Goal: Complete application form

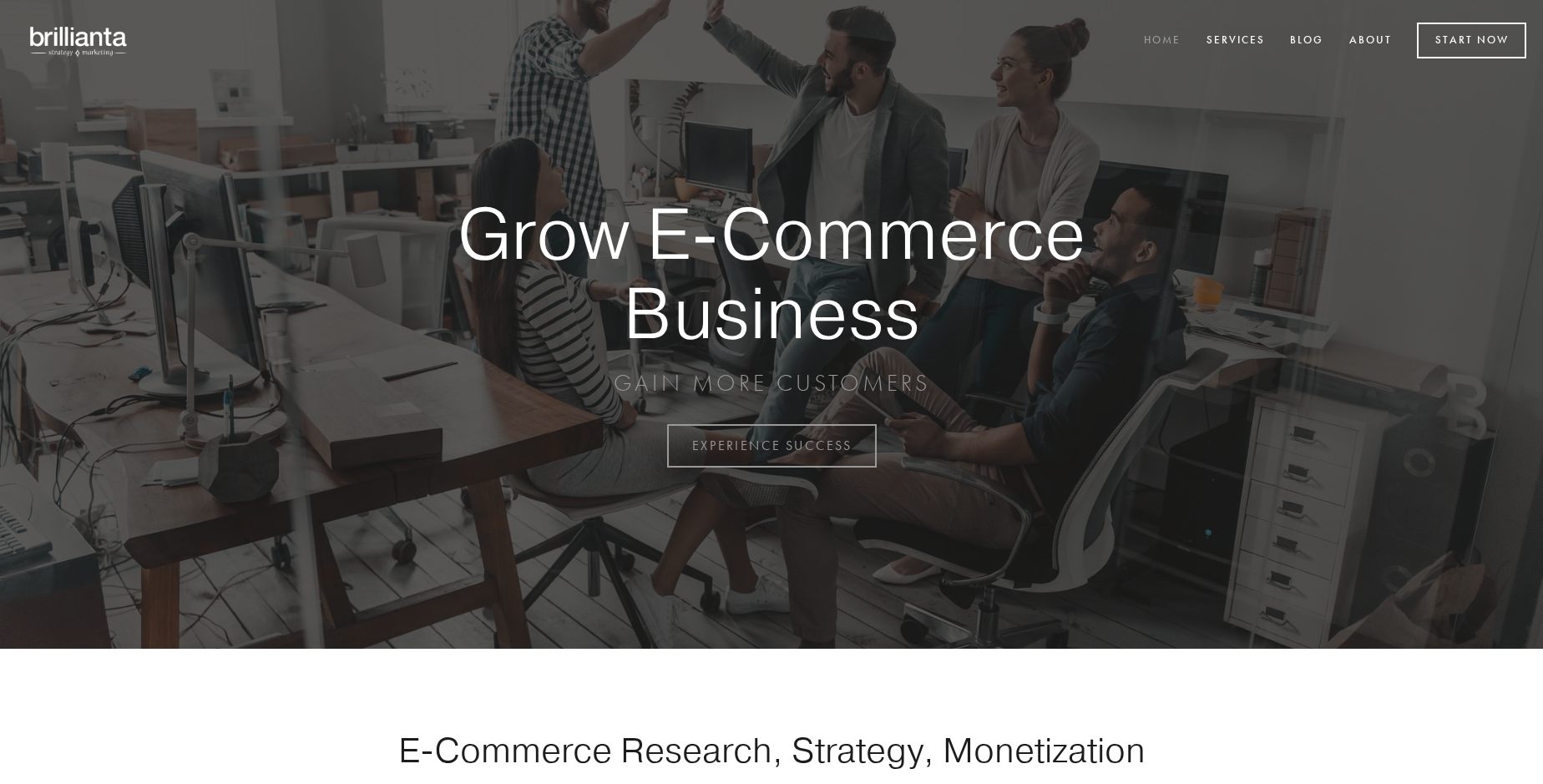
scroll to position [4377, 0]
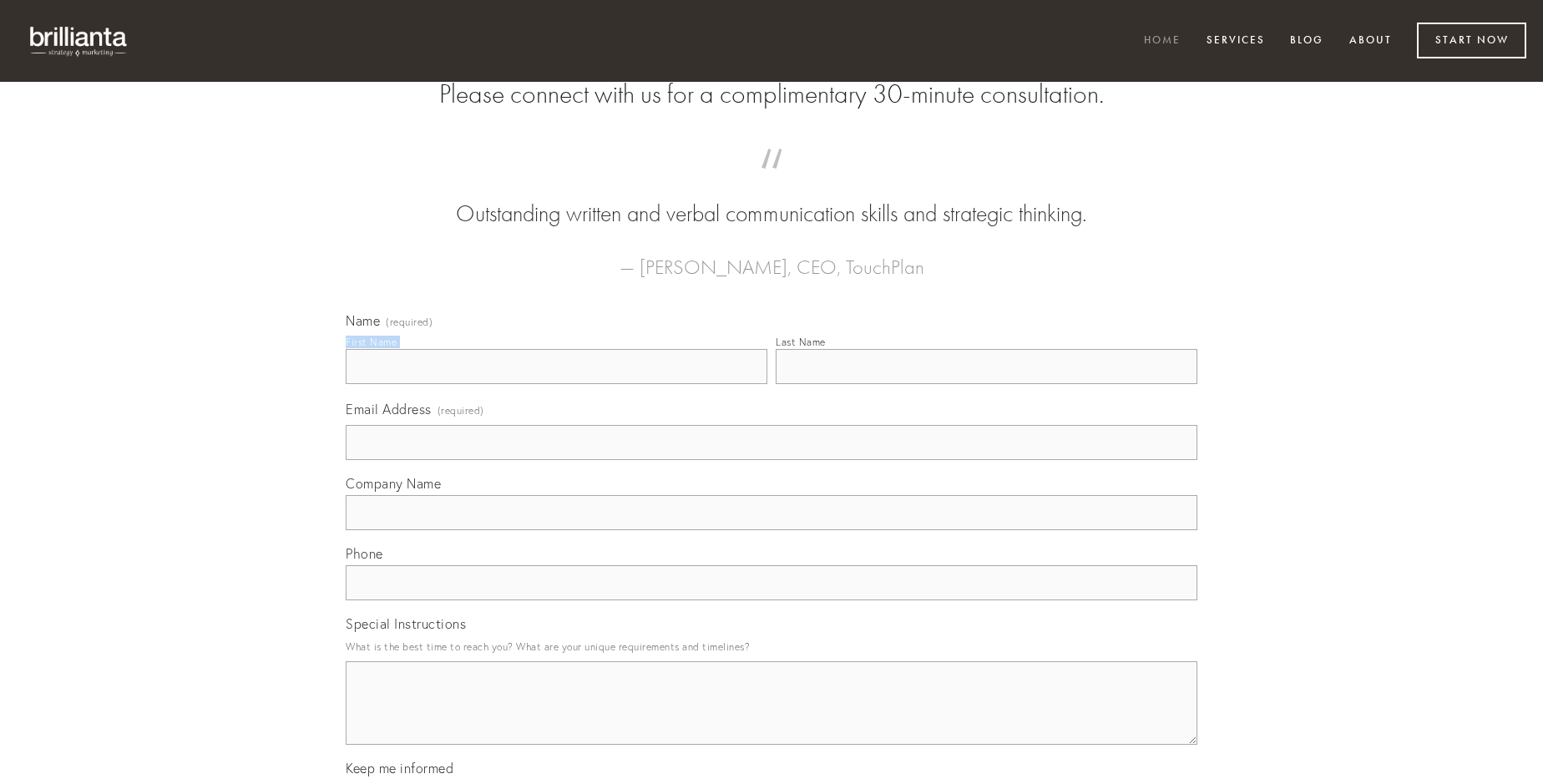
type input "[PERSON_NAME]"
click at [986, 384] on input "Last Name" at bounding box center [986, 367] width 422 height 35
type input "[PERSON_NAME]"
click at [772, 460] on input "Email Address (required)" at bounding box center [772, 443] width 852 height 35
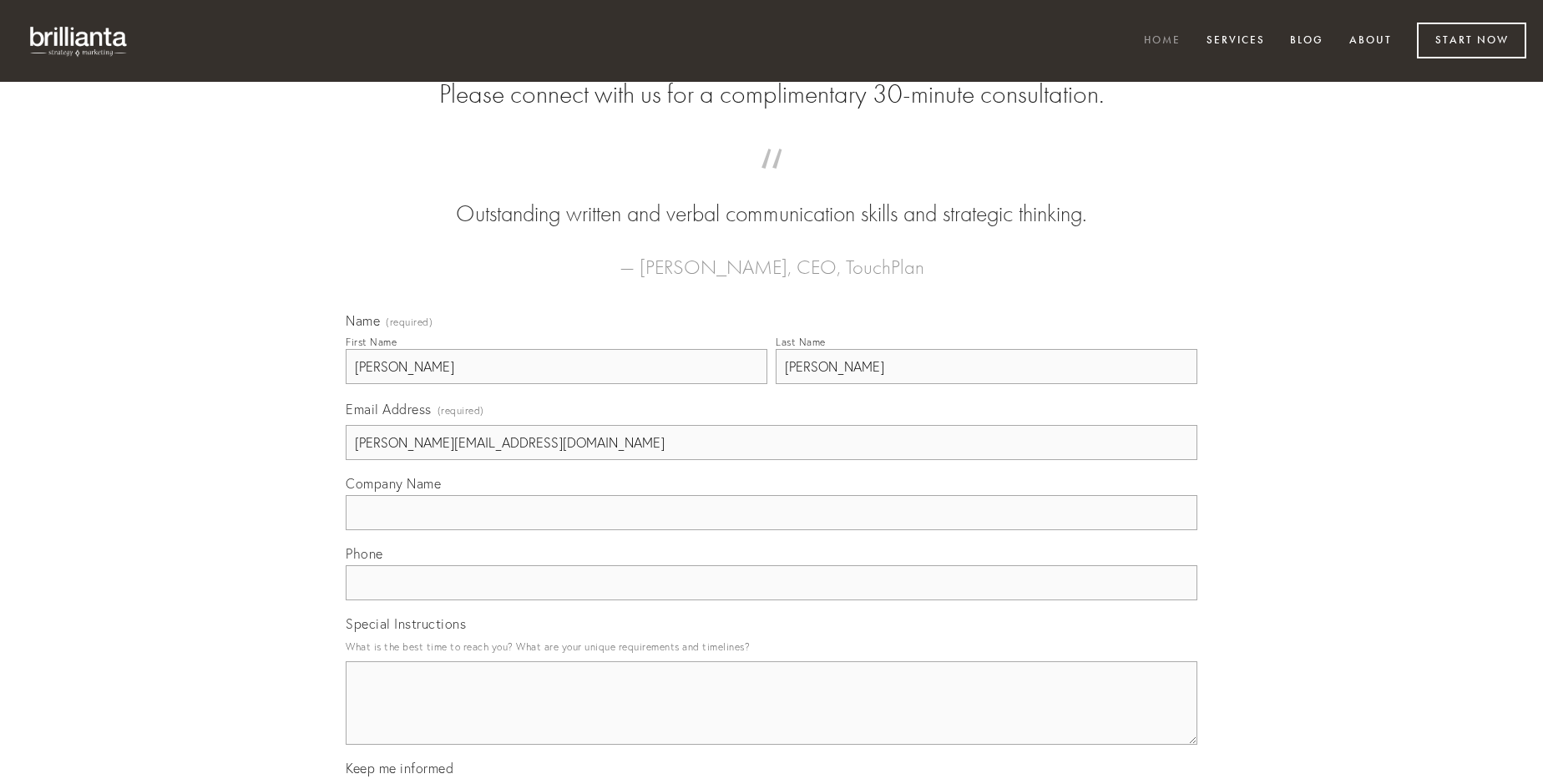
type input "[PERSON_NAME][EMAIL_ADDRESS][DOMAIN_NAME]"
click at [772, 530] on input "Company Name" at bounding box center [772, 513] width 852 height 35
type input "tristis"
click at [772, 601] on input "text" at bounding box center [772, 583] width 852 height 35
click at [772, 718] on textarea "Special Instructions" at bounding box center [772, 703] width 852 height 83
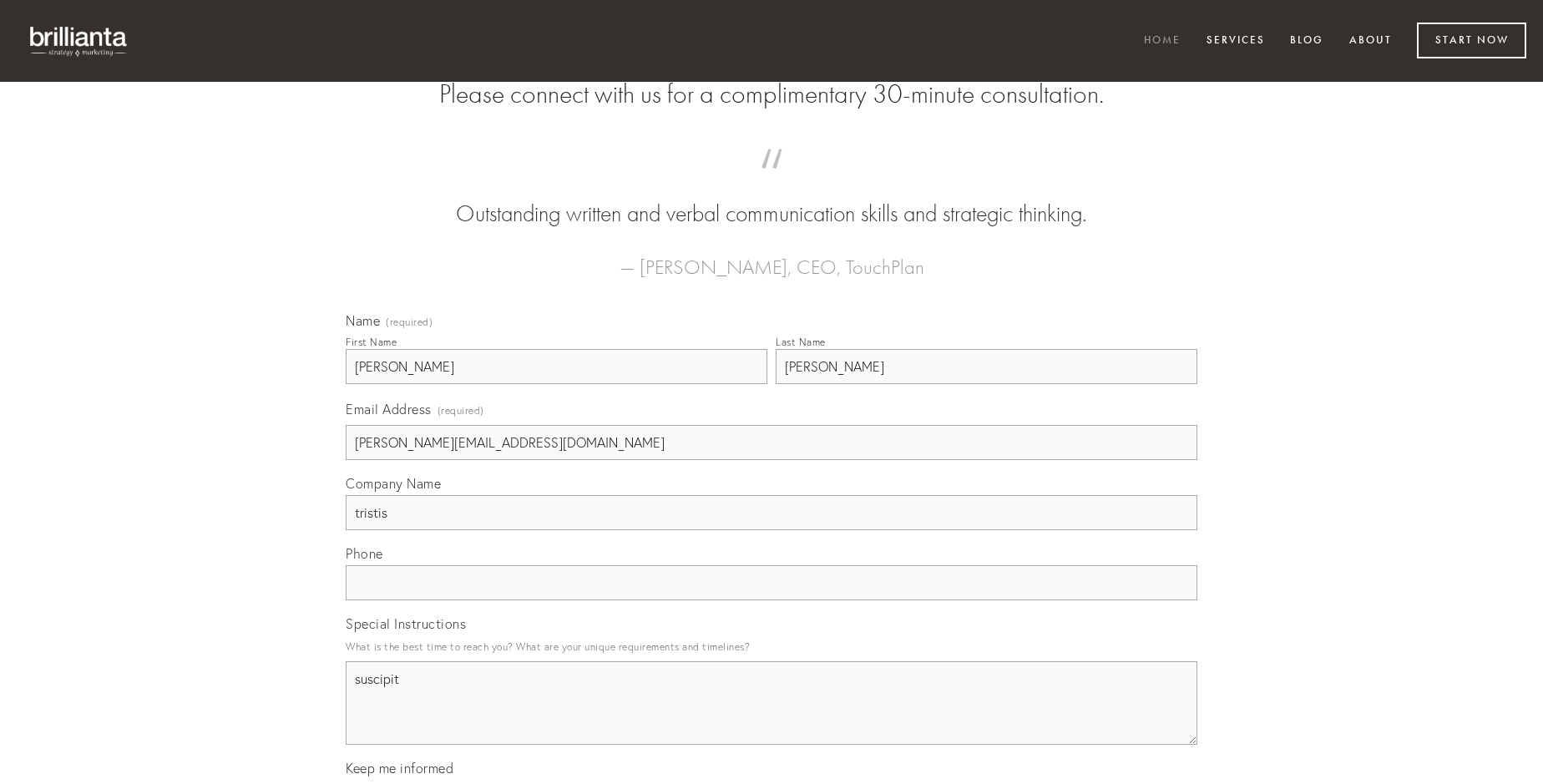
type textarea "suscipit"
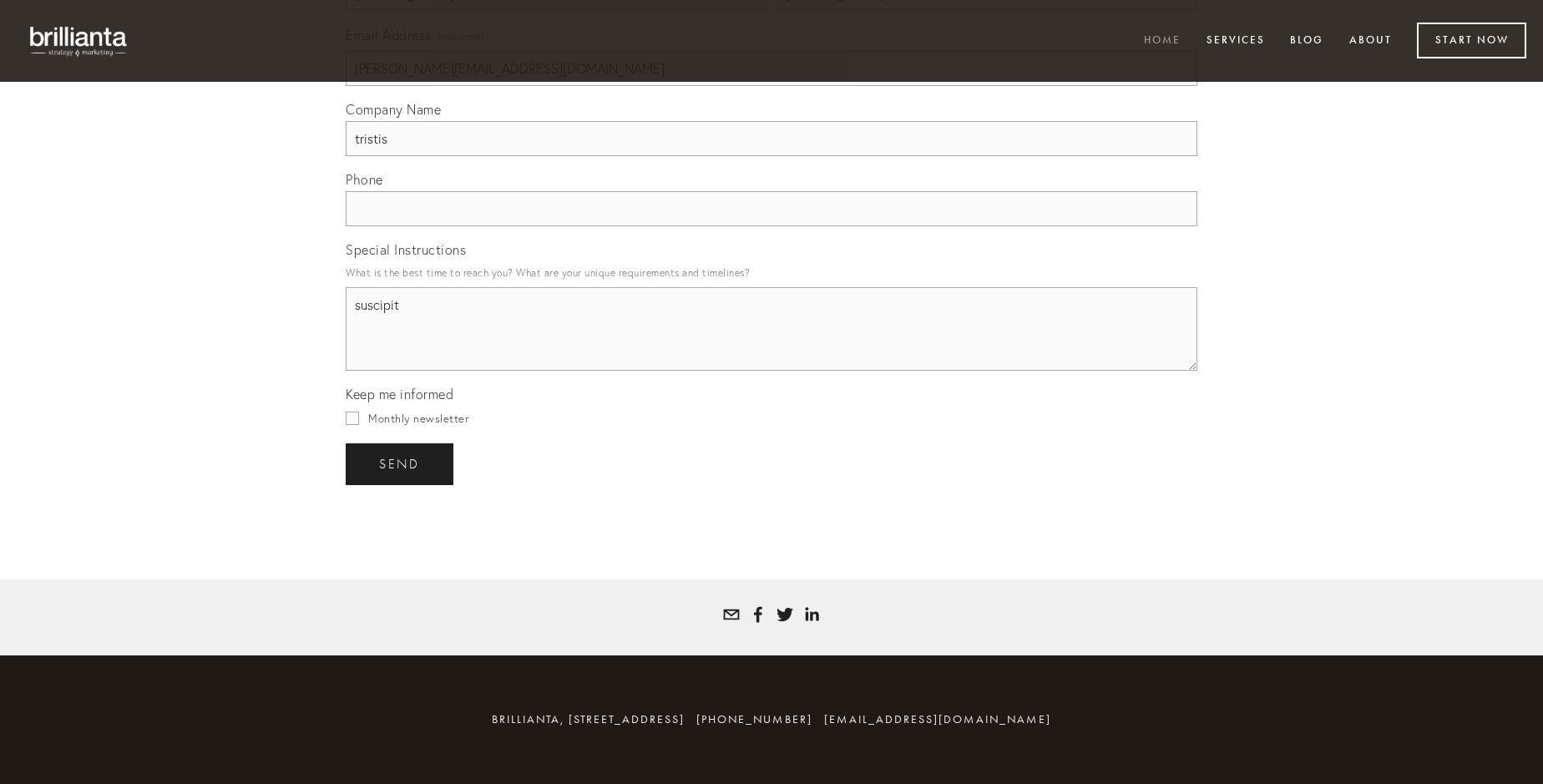
click at [401, 464] on span "send" at bounding box center [400, 464] width 41 height 15
